Goal: Task Accomplishment & Management: Complete application form

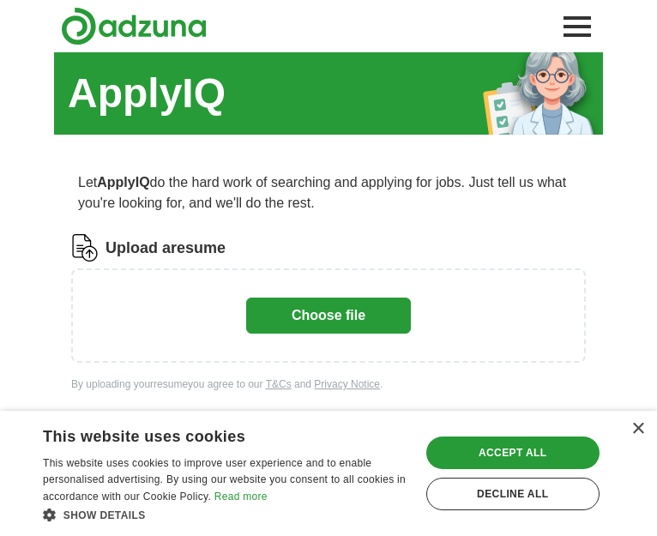
click at [295, 333] on button "Choose file" at bounding box center [328, 315] width 165 height 36
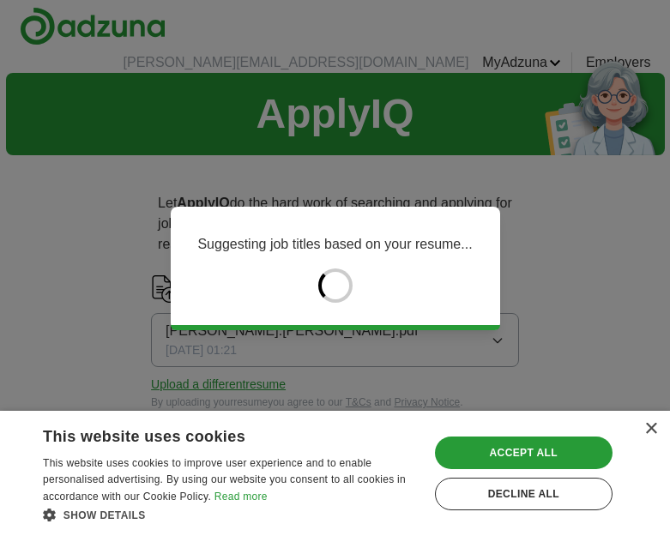
type input "******"
type input "*****"
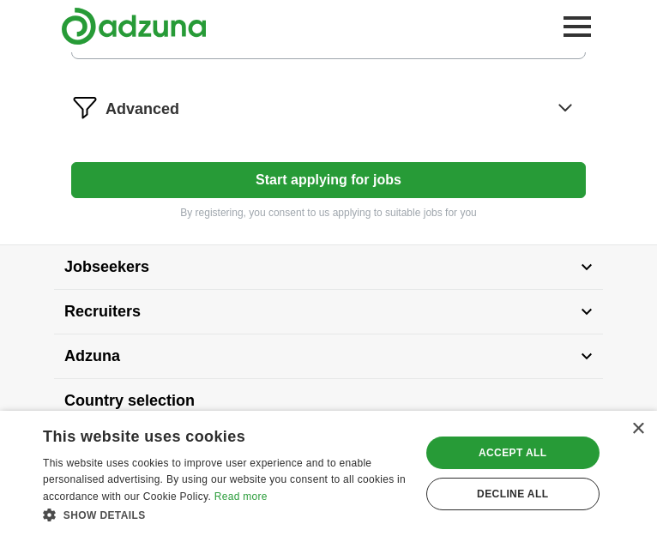
scroll to position [1072, 0]
click at [551, 121] on icon at bounding box center [564, 106] width 27 height 27
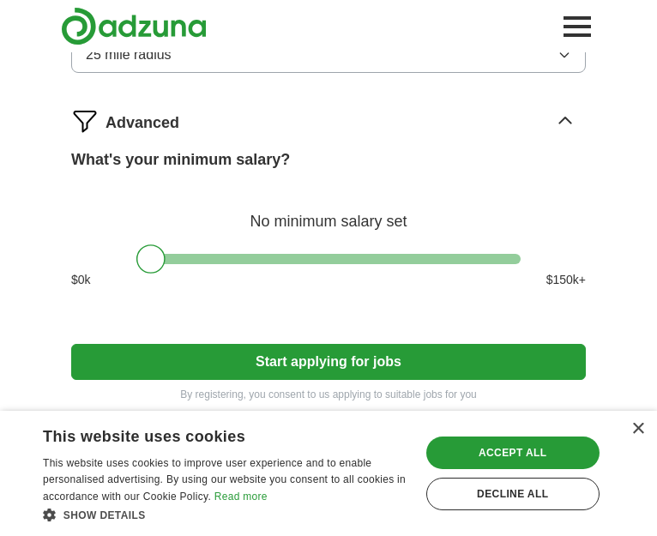
scroll to position [897, 0]
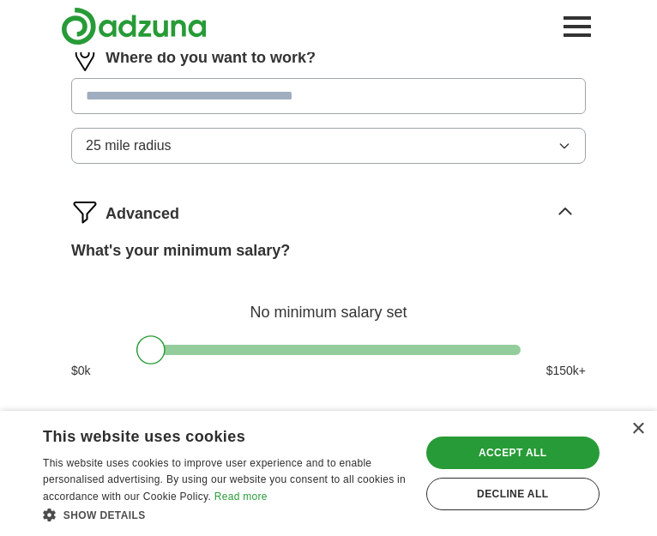
click at [333, 164] on button "25 mile radius" at bounding box center [328, 146] width 514 height 36
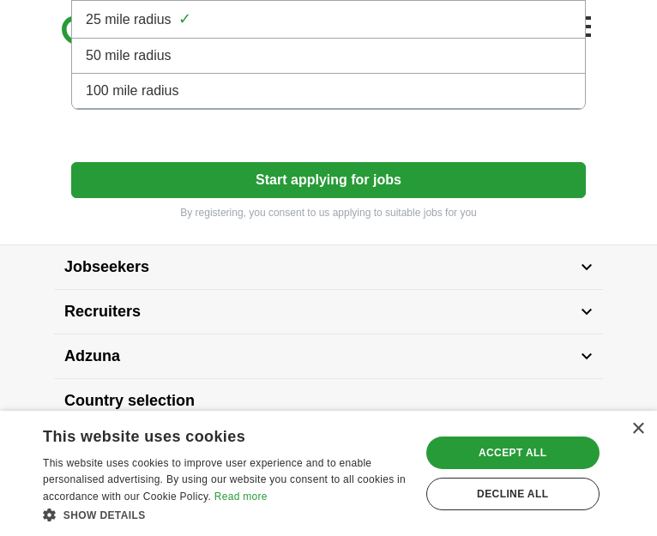
scroll to position [1240, 0]
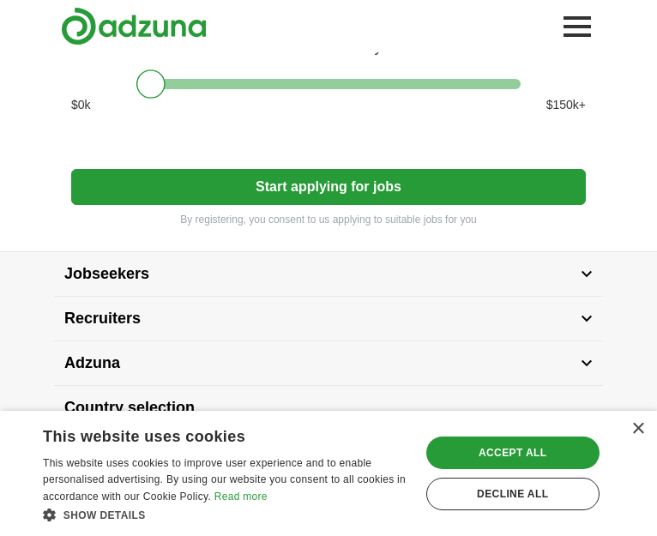
scroll to position [1068, 0]
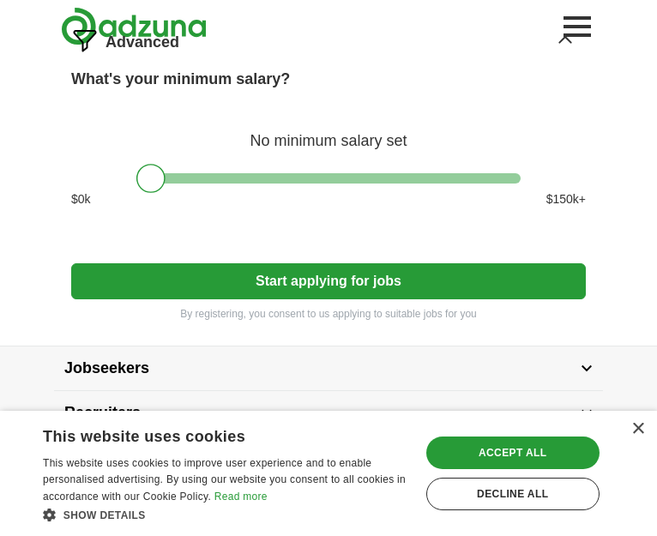
type input "**********"
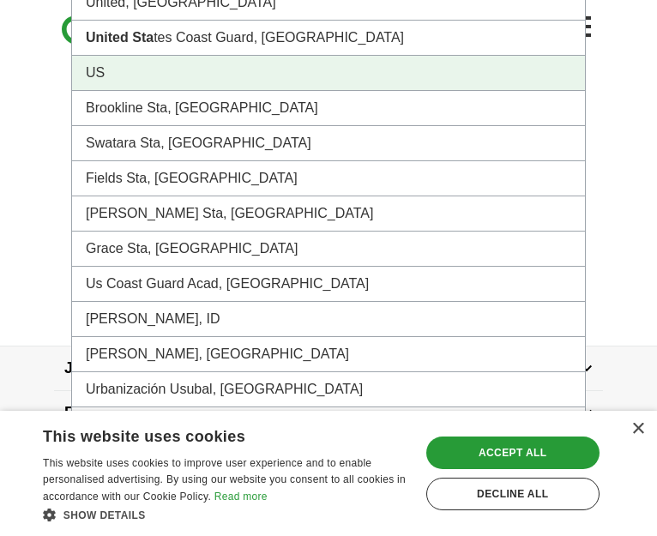
click at [212, 91] on li "US" at bounding box center [328, 73] width 513 height 35
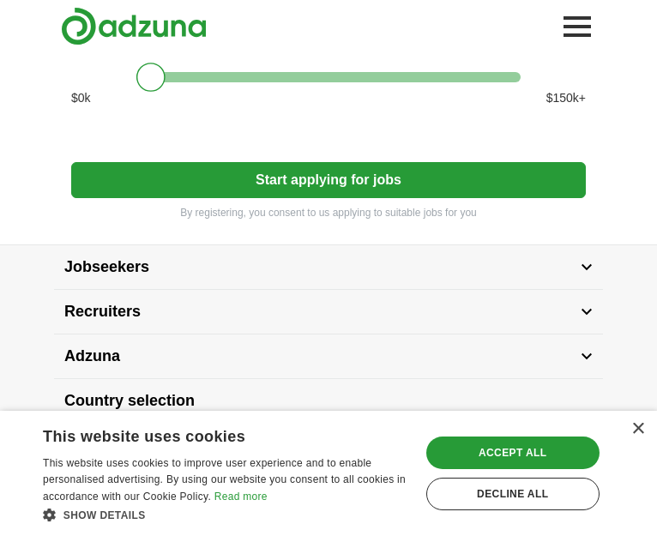
click at [315, 198] on button "Start applying for jobs" at bounding box center [328, 180] width 514 height 36
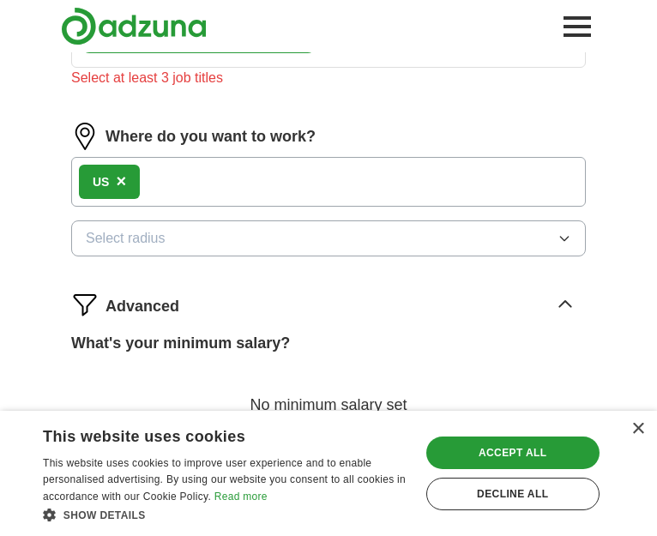
scroll to position [1102, 0]
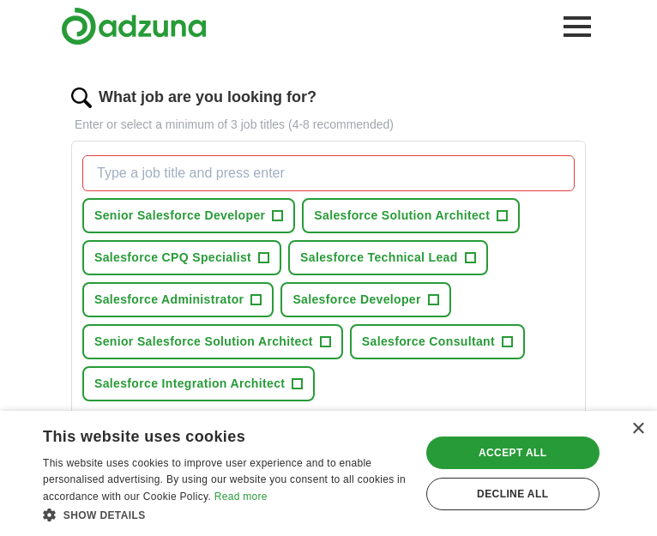
scroll to position [502, 0]
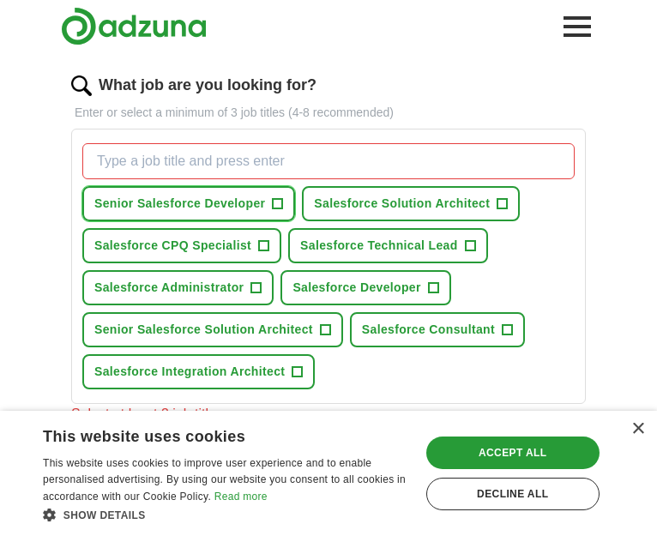
click at [295, 221] on button "Senior Salesforce Developer +" at bounding box center [188, 203] width 213 height 35
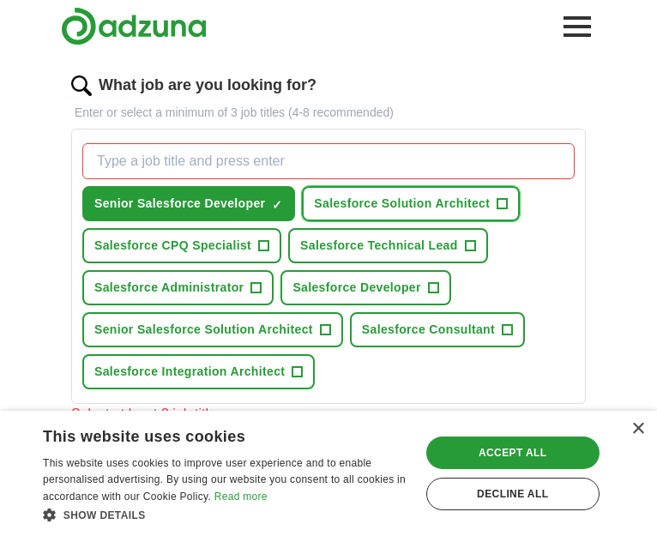
click at [497, 211] on span "+" at bounding box center [502, 204] width 10 height 14
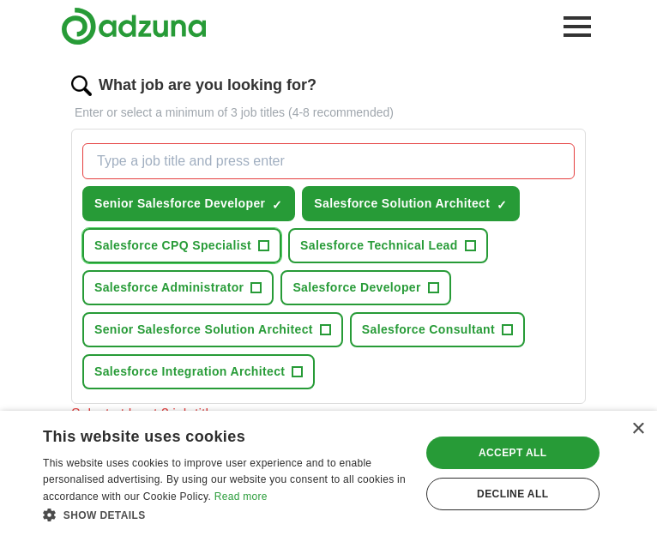
click at [281, 263] on button "Salesforce CPQ Specialist +" at bounding box center [181, 245] width 199 height 35
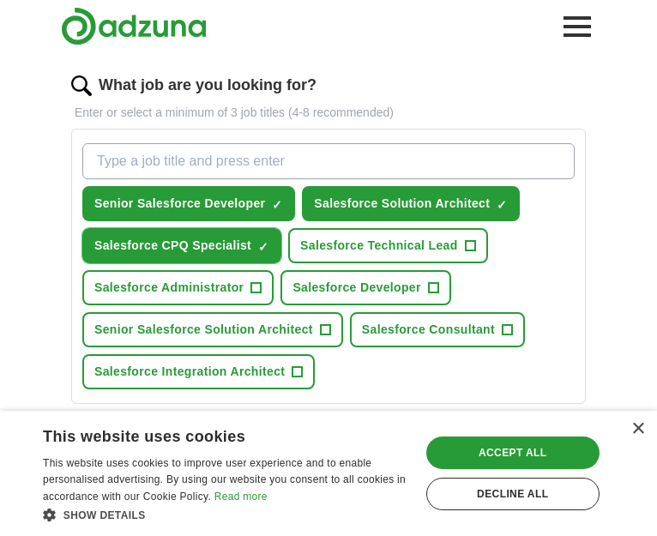
scroll to position [588, 0]
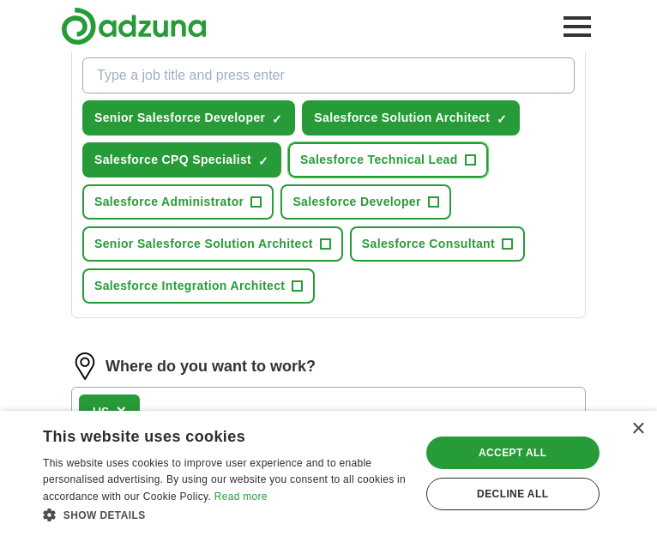
click at [340, 177] on button "Salesforce Technical Lead +" at bounding box center [388, 159] width 200 height 35
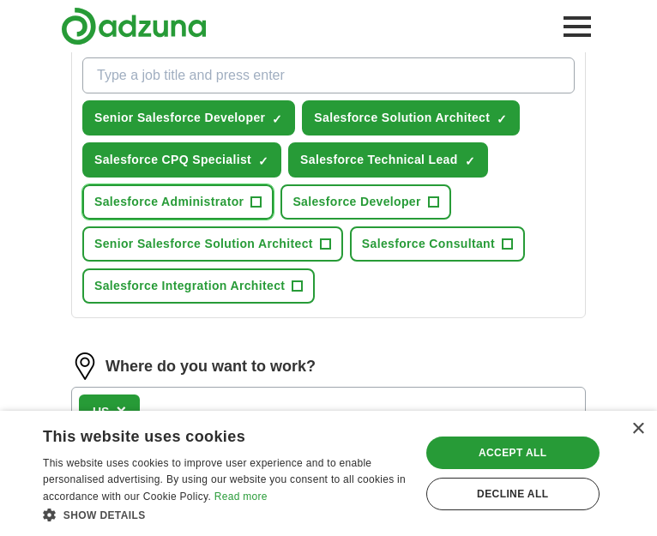
drag, startPoint x: 337, startPoint y: 304, endPoint x: 337, endPoint y: 327, distance: 22.3
click at [273, 219] on button "Salesforce Administrator +" at bounding box center [177, 201] width 191 height 35
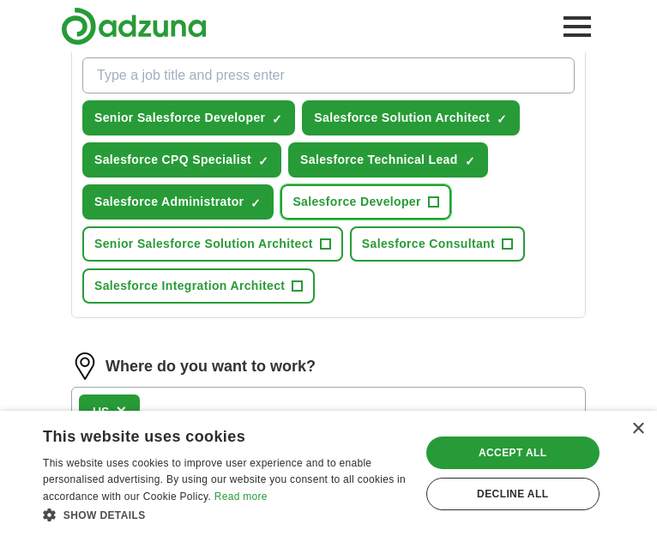
click at [428, 209] on span "+" at bounding box center [433, 202] width 10 height 14
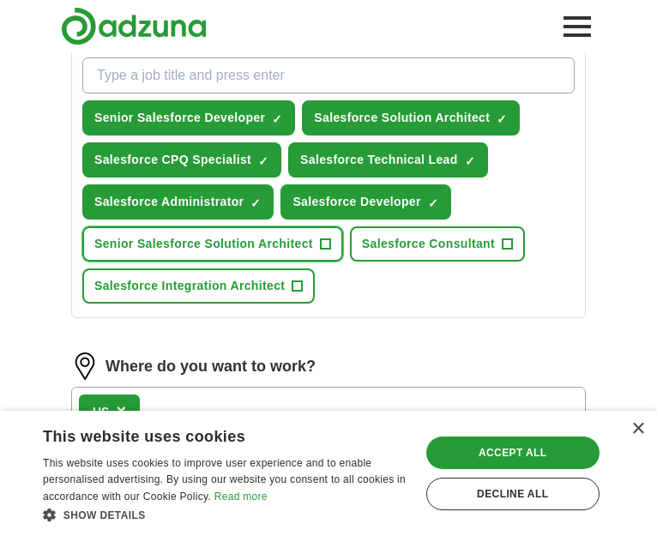
click at [343, 261] on button "Senior Salesforce Solution Architect +" at bounding box center [212, 243] width 261 height 35
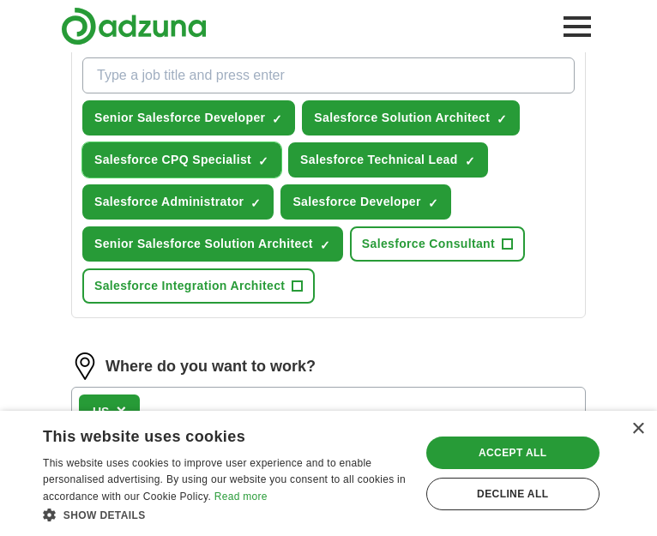
click at [0, 0] on span "×" at bounding box center [0, 0] width 0 height 0
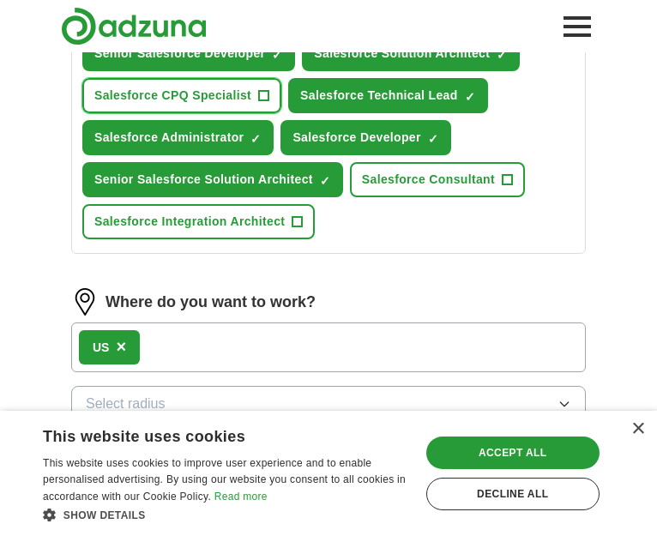
scroll to position [760, 0]
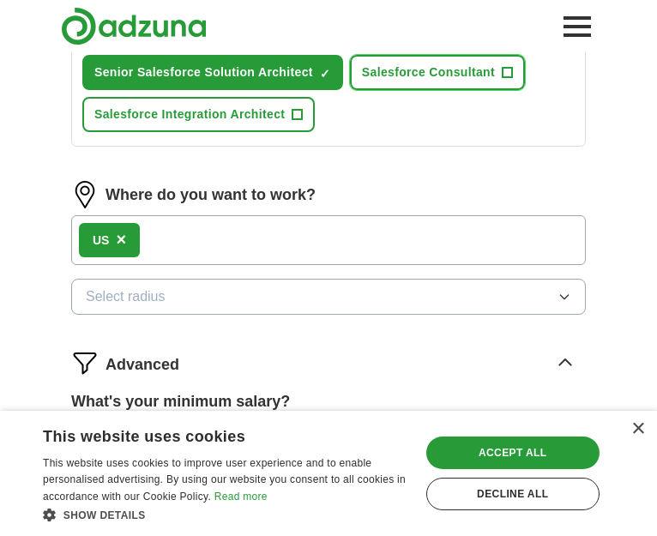
click at [502, 80] on span "+" at bounding box center [507, 73] width 10 height 14
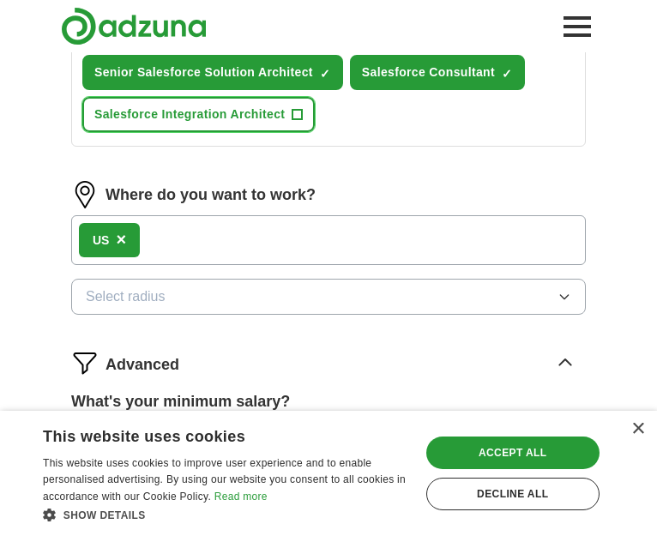
click at [315, 132] on button "Salesforce Integration Architect +" at bounding box center [198, 114] width 232 height 35
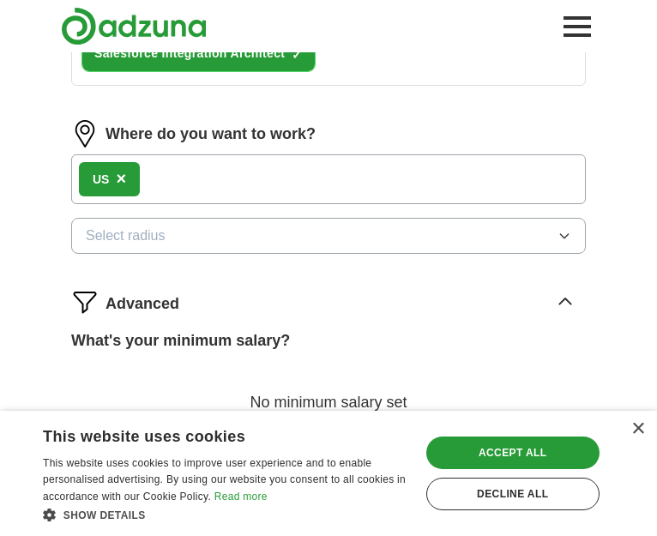
scroll to position [931, 0]
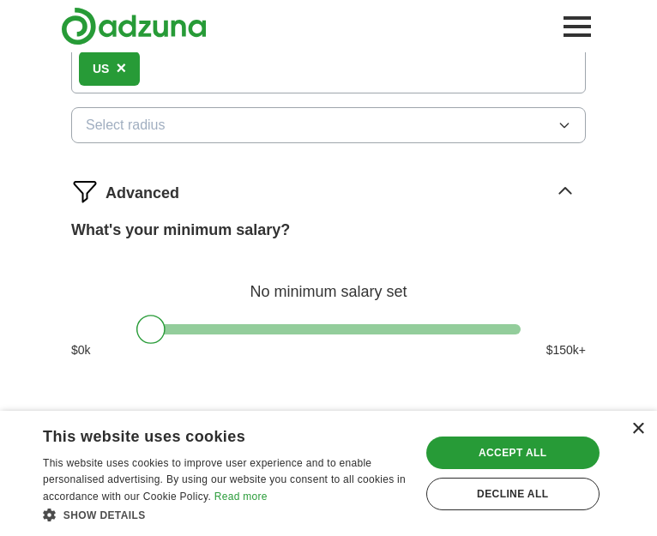
click at [640, 435] on div "×" at bounding box center [637, 429] width 13 height 13
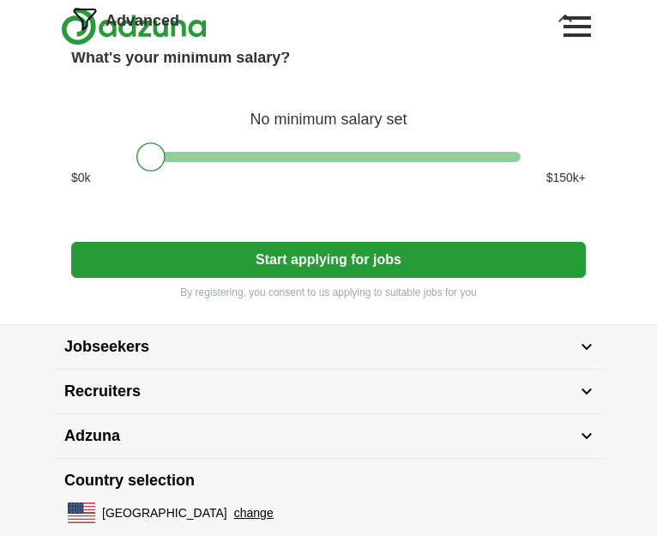
scroll to position [1253, 0]
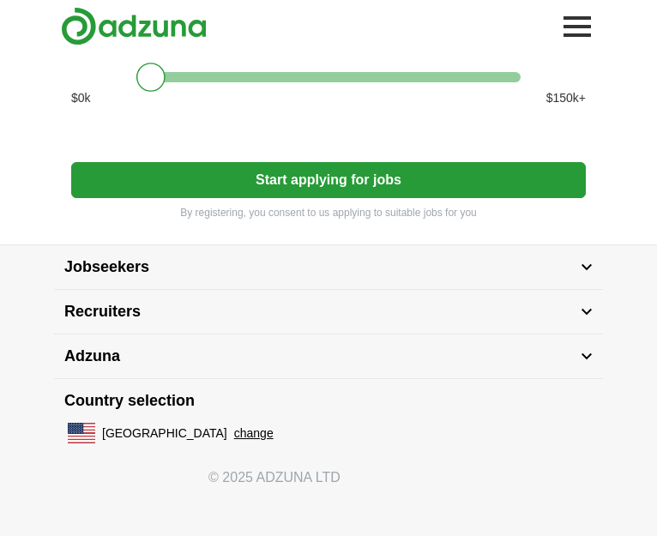
click at [327, 198] on button "Start applying for jobs" at bounding box center [328, 180] width 514 height 36
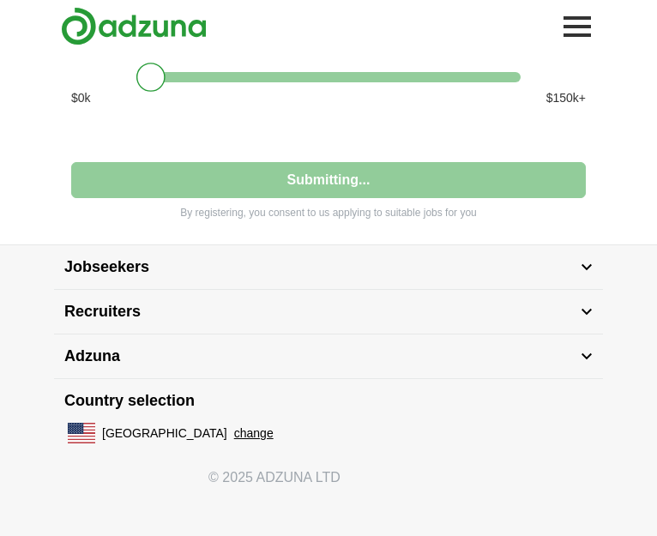
select select "**"
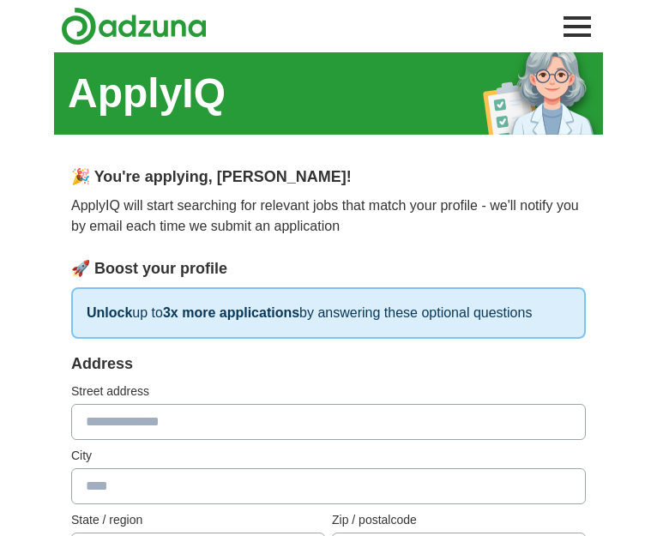
scroll to position [171, 0]
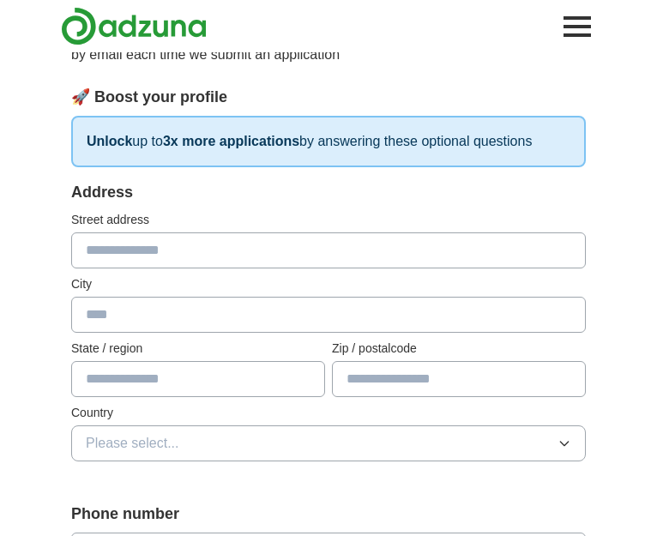
click at [267, 268] on input "text" at bounding box center [328, 250] width 514 height 36
type input "*"
click at [233, 333] on input "text" at bounding box center [328, 315] width 514 height 36
type input "*******"
click at [225, 268] on input "text" at bounding box center [328, 250] width 514 height 36
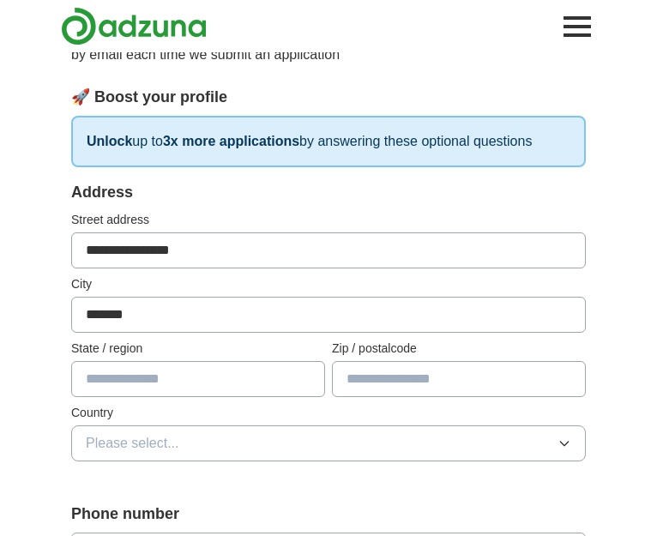
click at [225, 268] on input "**********" at bounding box center [328, 250] width 514 height 36
click at [280, 268] on input "**********" at bounding box center [328, 250] width 514 height 36
drag, startPoint x: 262, startPoint y: 291, endPoint x: 217, endPoint y: 295, distance: 45.6
click at [214, 268] on input "**********" at bounding box center [328, 250] width 514 height 36
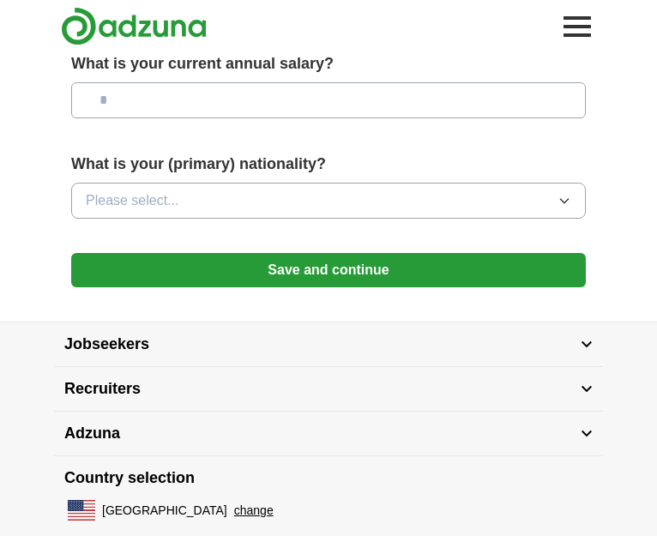
scroll to position [820, 0]
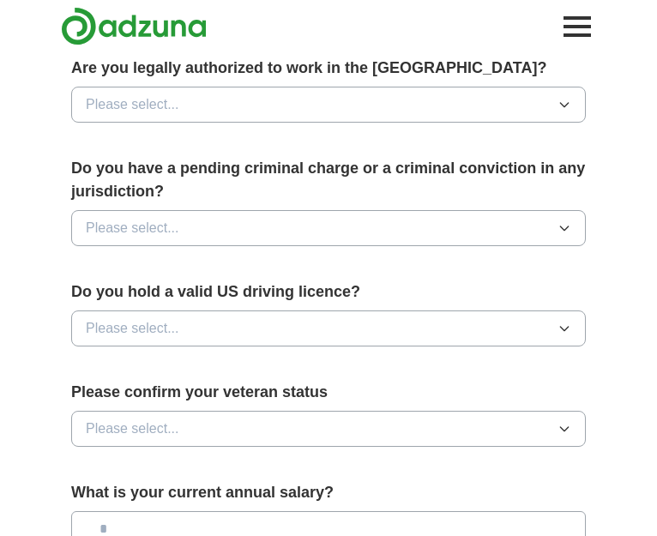
type input "**********"
click at [316, 122] on div "Are you legally authorized to work in the [GEOGRAPHIC_DATA]? Please select..." at bounding box center [328, 97] width 514 height 80
click at [315, 123] on button "Please select..." at bounding box center [328, 105] width 514 height 36
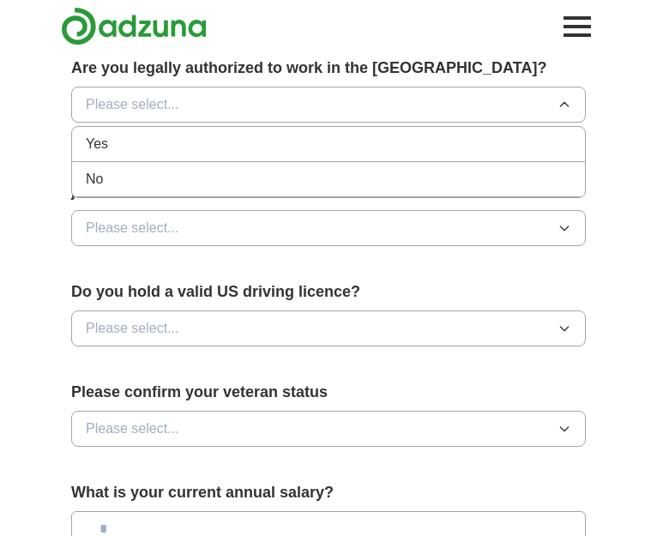
click at [192, 162] on li "Yes" at bounding box center [328, 144] width 513 height 35
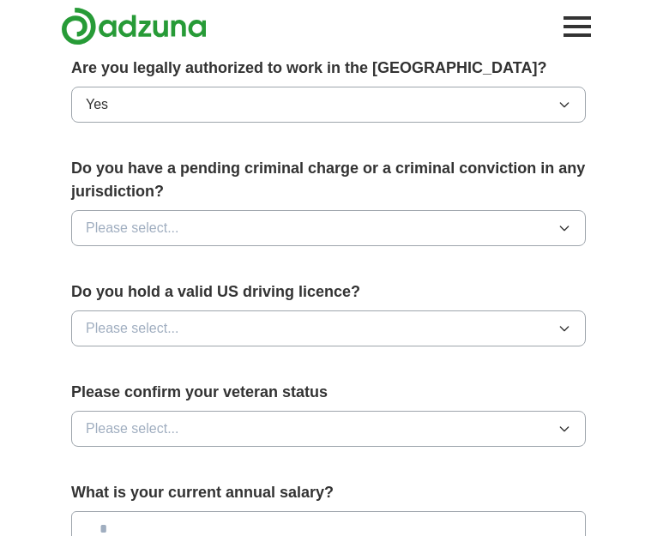
click at [255, 246] on button "Please select..." at bounding box center [328, 228] width 514 height 36
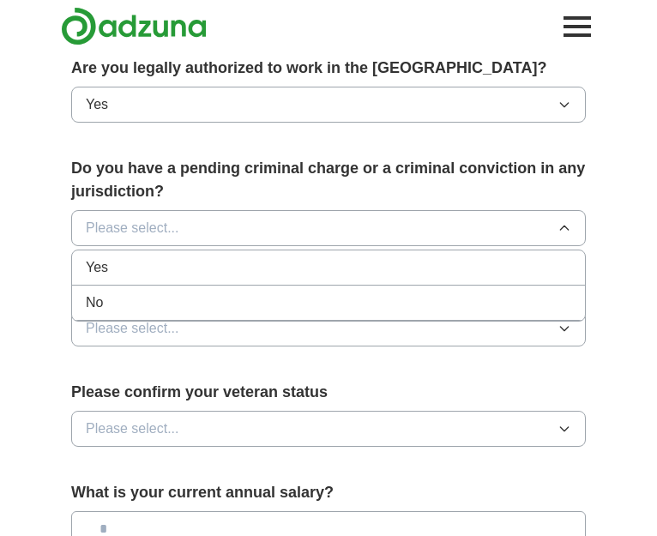
click at [225, 313] on div "No" at bounding box center [328, 302] width 485 height 21
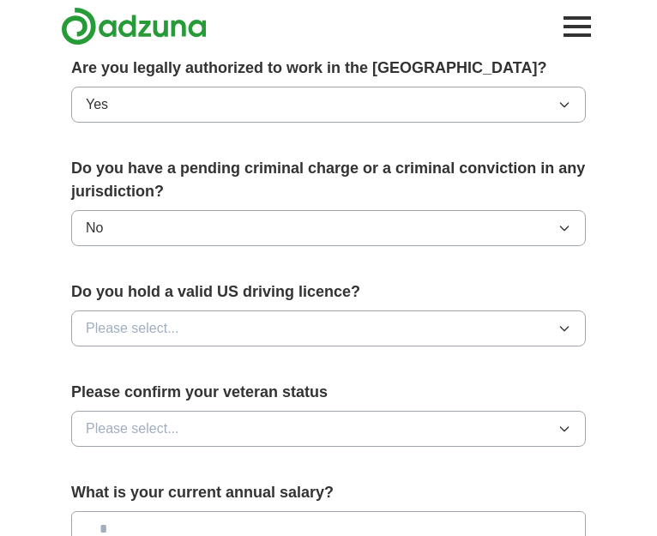
click at [242, 346] on button "Please select..." at bounding box center [328, 328] width 514 height 36
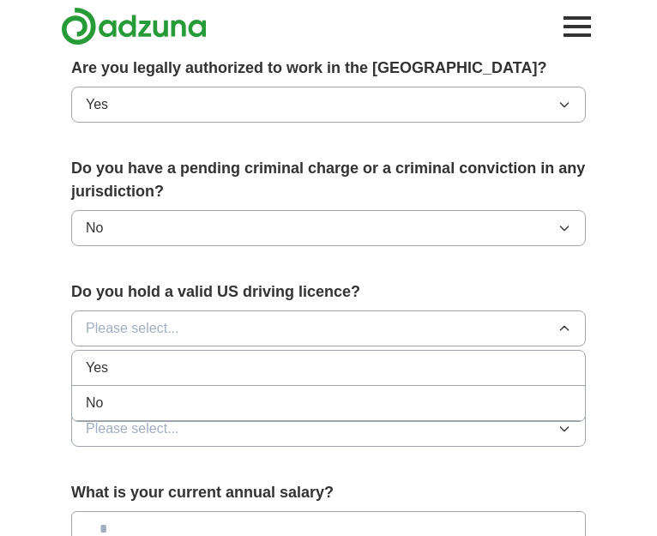
click at [222, 378] on div "Yes" at bounding box center [328, 367] width 485 height 21
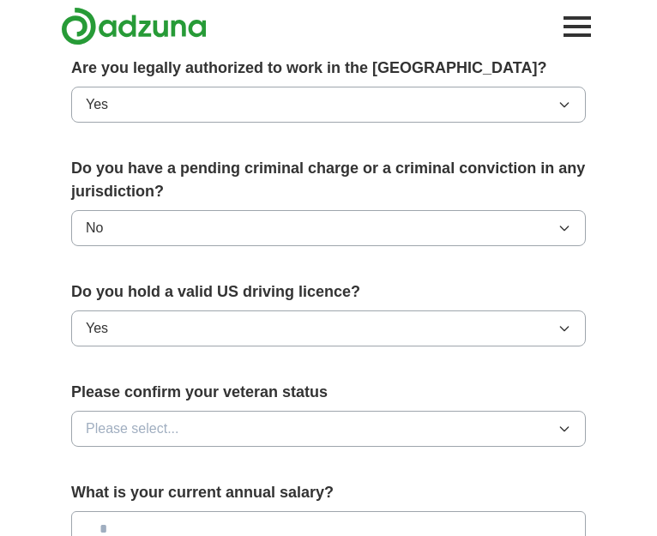
scroll to position [905, 0]
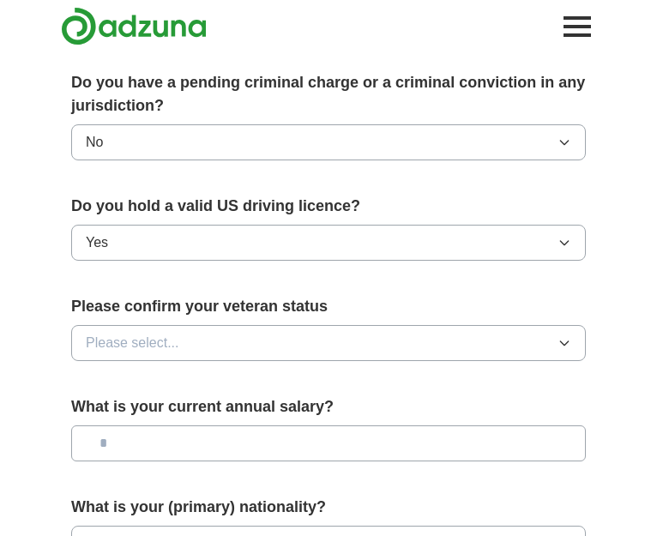
click at [224, 361] on button "Please select..." at bounding box center [328, 343] width 514 height 36
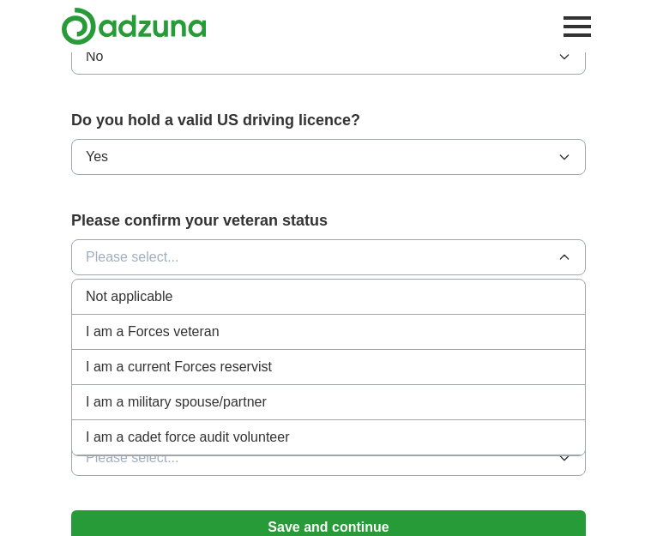
scroll to position [1077, 0]
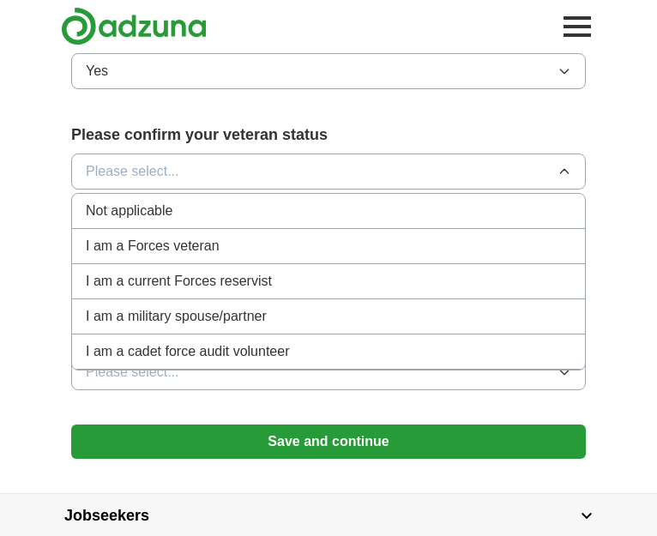
click at [249, 221] on div "Not applicable" at bounding box center [328, 211] width 485 height 21
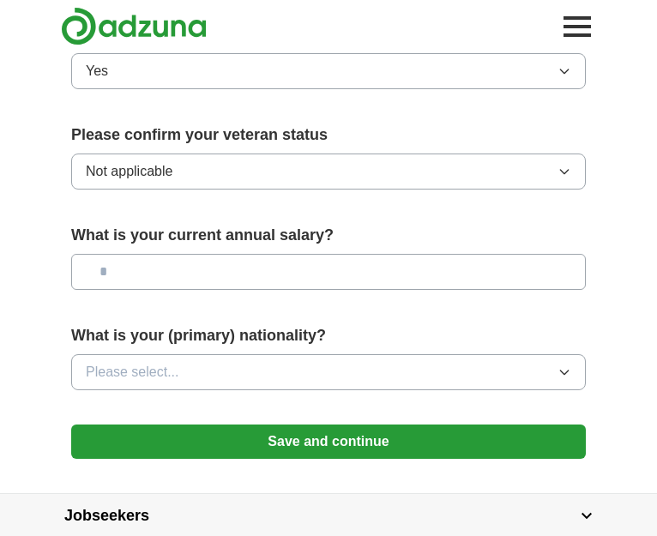
click at [227, 290] on input "text" at bounding box center [328, 272] width 514 height 36
click at [179, 382] on span "Please select..." at bounding box center [132, 372] width 93 height 21
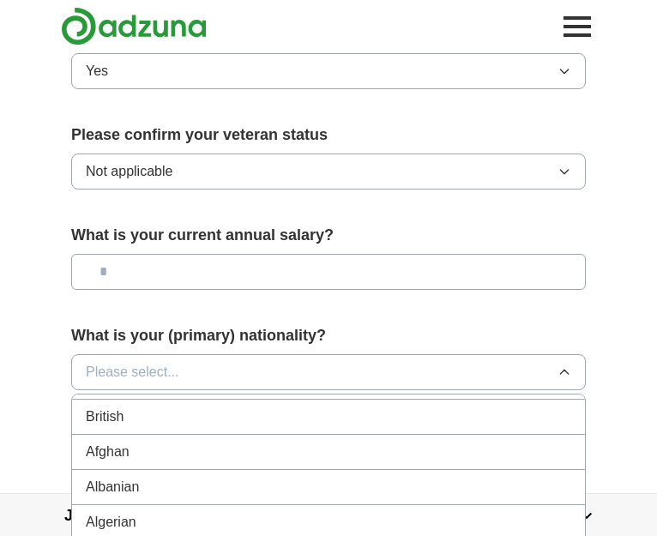
scroll to position [0, 0]
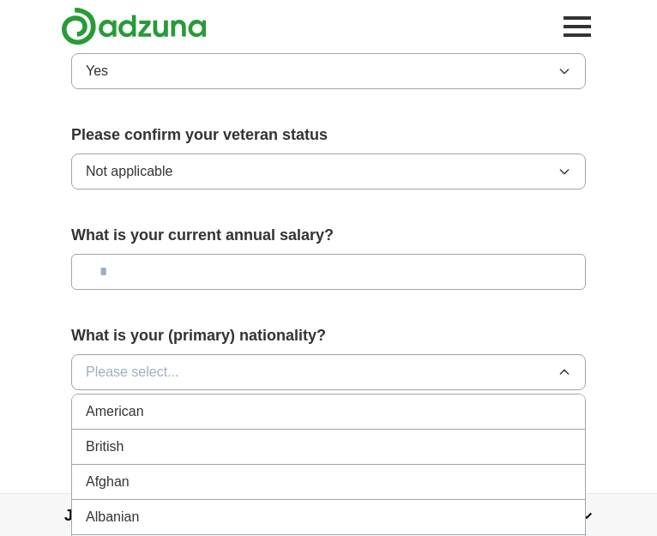
click at [144, 422] on span "American" at bounding box center [115, 411] width 58 height 21
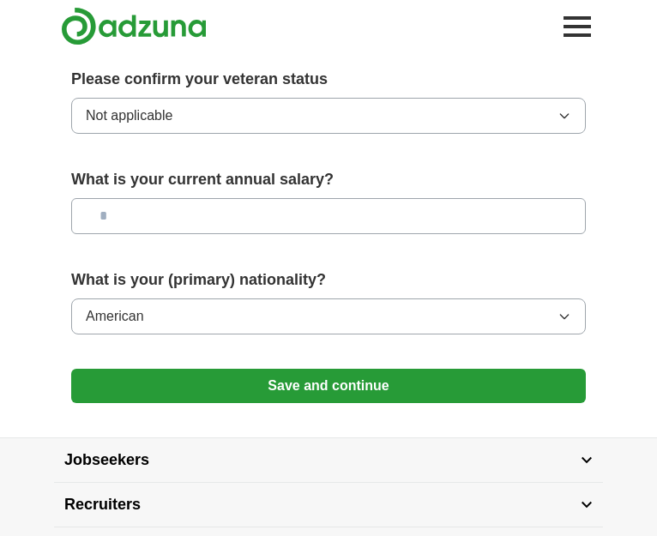
scroll to position [1162, 0]
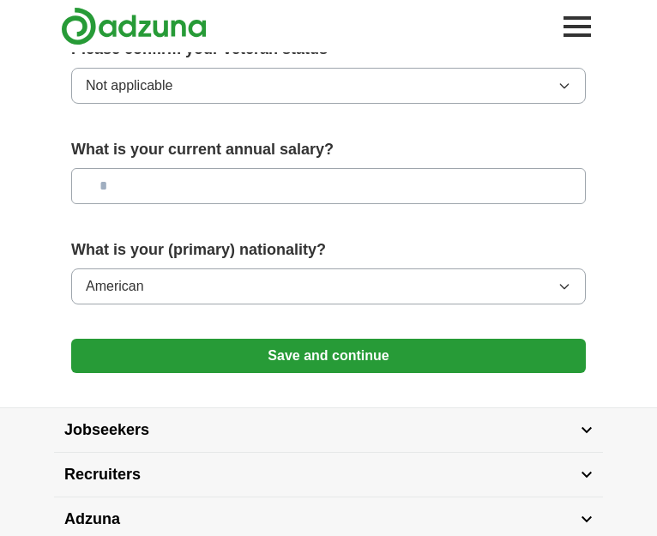
click at [334, 373] on button "Save and continue" at bounding box center [328, 356] width 514 height 34
